Goal: Transaction & Acquisition: Purchase product/service

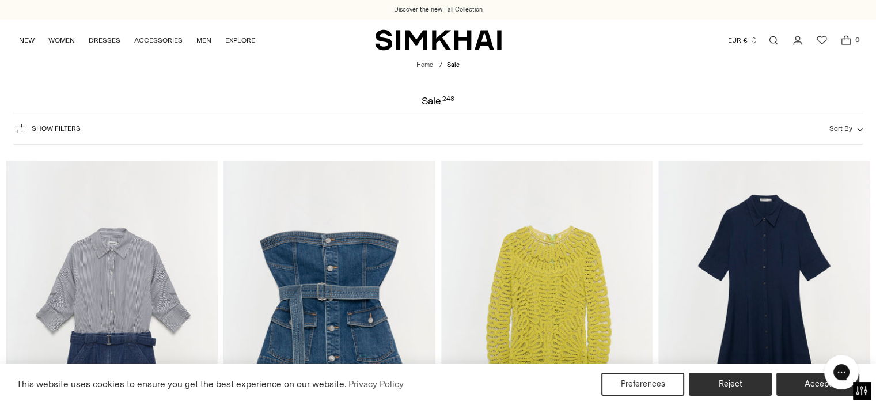
click at [40, 124] on button "Show Filters" at bounding box center [46, 128] width 67 height 18
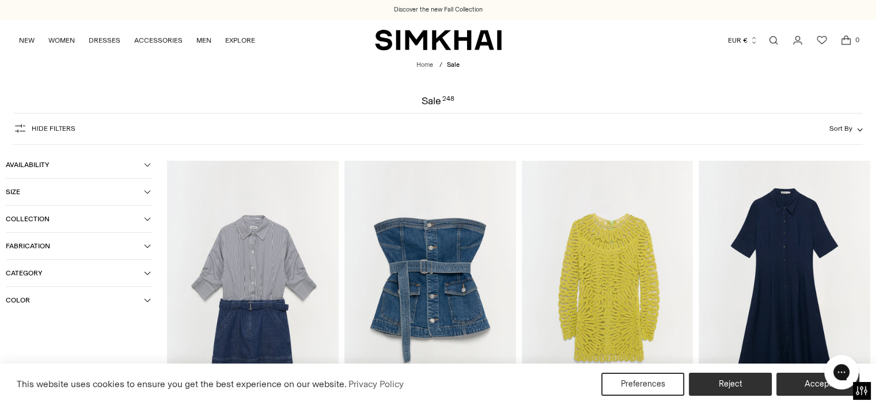
click at [147, 302] on icon "button" at bounding box center [148, 300] width 6 height 3
click at [39, 344] on span "Black" at bounding box center [33, 345] width 24 height 10
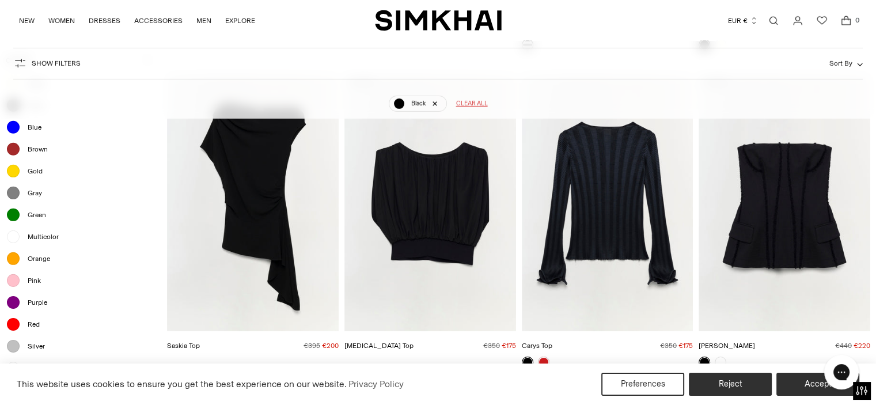
scroll to position [3533, 0]
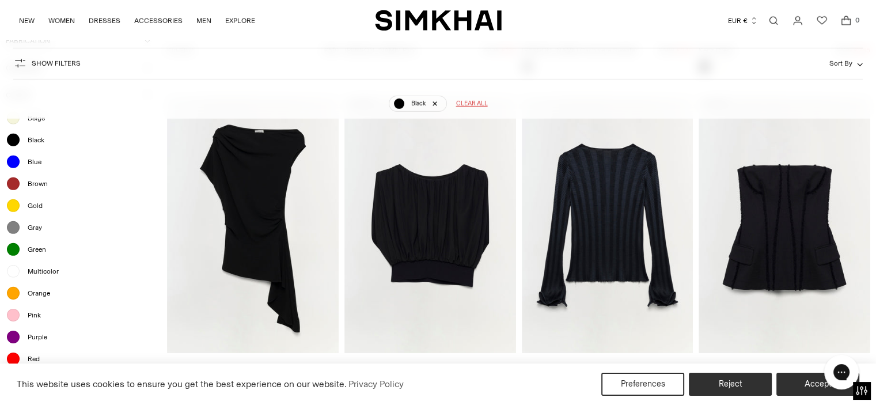
click at [0, 0] on img "Saskia Top" at bounding box center [0, 0] width 0 height 0
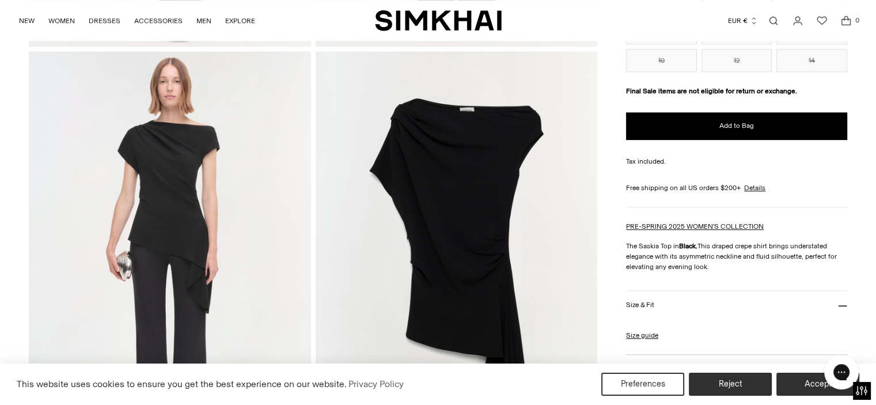
scroll to position [885, 0]
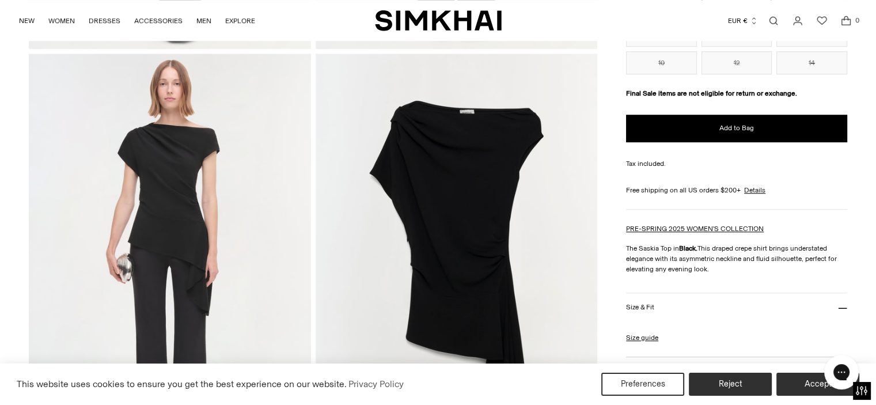
drag, startPoint x: 880, startPoint y: 55, endPoint x: 878, endPoint y: 225, distance: 169.9
click at [875, 225] on html "Accessibility Screen-Reader Guide, Feedback, and Issue Reporting | New window T…" at bounding box center [438, 120] width 876 height 2010
